Goal: Task Accomplishment & Management: Use online tool/utility

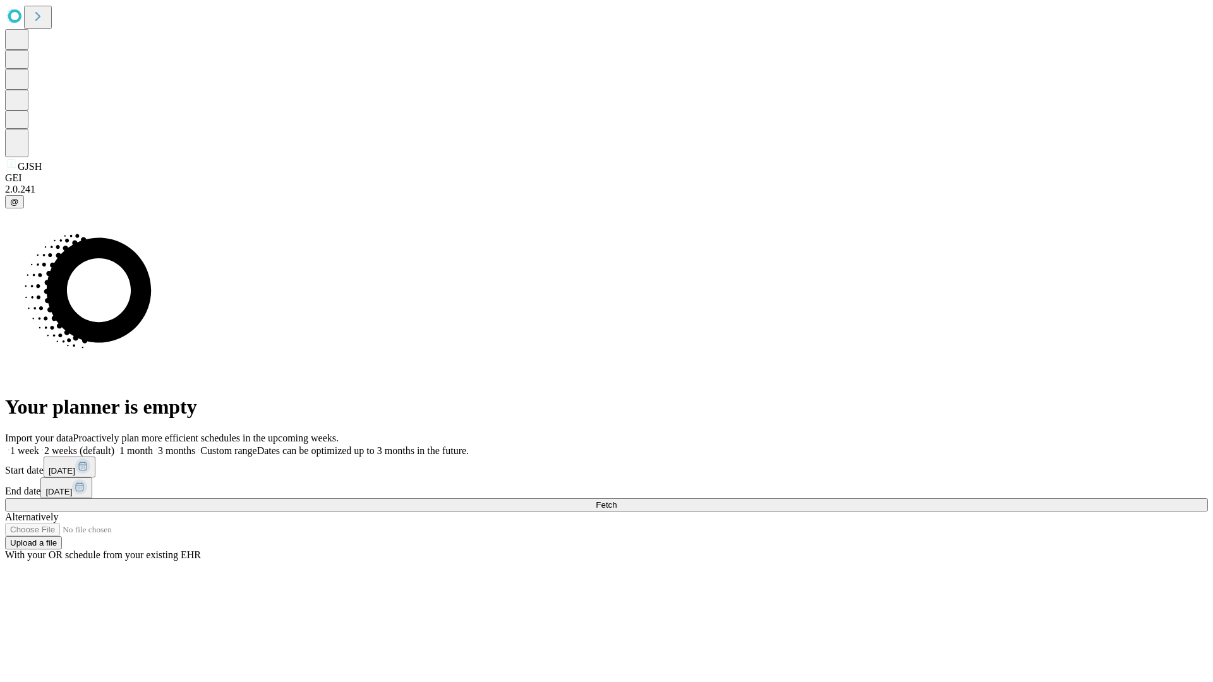
click at [616, 500] on span "Fetch" at bounding box center [606, 504] width 21 height 9
